Goal: Task Accomplishment & Management: Manage account settings

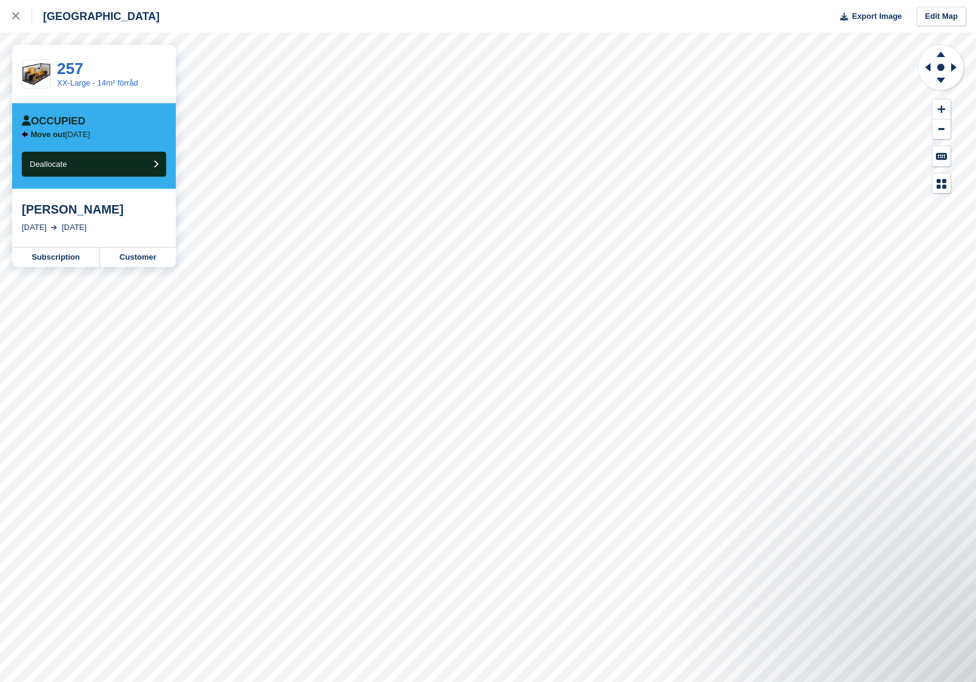
click at [143, 150] on div "Occupied Move out [DATE] Deallocate" at bounding box center [94, 145] width 144 height 61
click at [143, 163] on button "Deallocate" at bounding box center [94, 164] width 144 height 25
click at [143, 167] on button "Deallocate" at bounding box center [94, 164] width 144 height 25
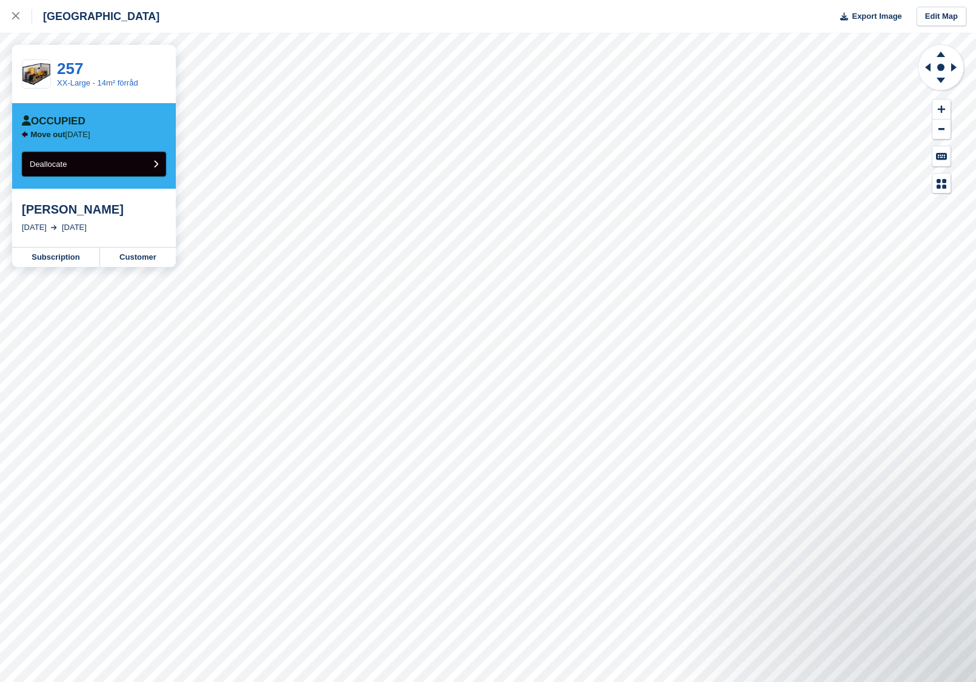
click at [105, 157] on button "Deallocate" at bounding box center [94, 164] width 144 height 25
